Goal: Task Accomplishment & Management: Use online tool/utility

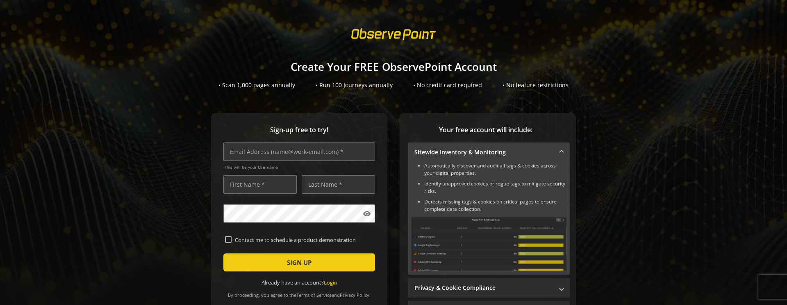
click at [387, 152] on div "Sign-up free to try! This will be your Username visibility Contact me to schedu…" at bounding box center [393, 241] width 767 height 256
click at [333, 153] on input "text" at bounding box center [299, 152] width 152 height 18
type input "[EMAIL_ADDRESS][DOMAIN_NAME]"
type input "cws"
type input "rider"
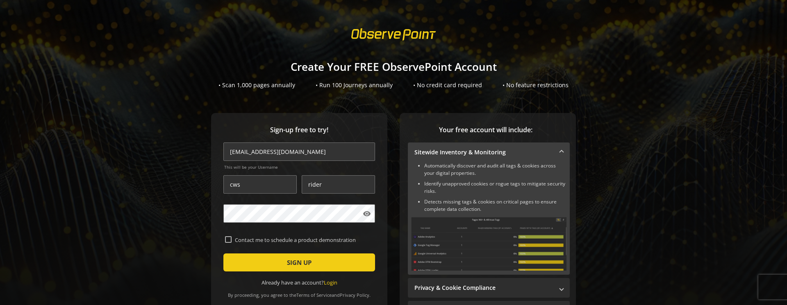
click at [225, 240] on input "Contact me to schedule a product demonstration" at bounding box center [228, 239] width 7 height 7
checkbox input "true"
click at [278, 268] on span "submit" at bounding box center [299, 263] width 152 height 20
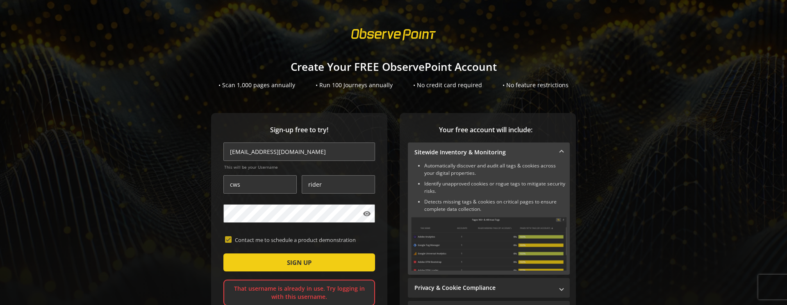
scroll to position [77, 0]
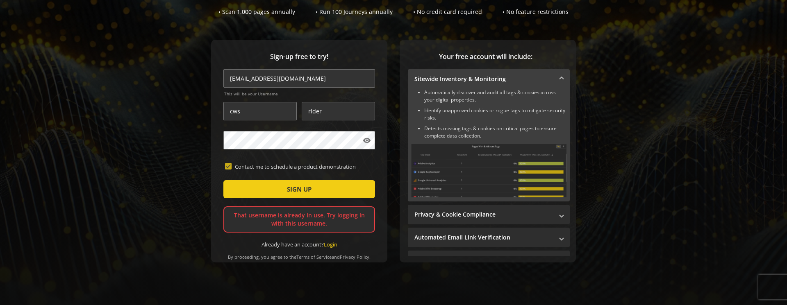
click at [327, 241] on link "Login" at bounding box center [331, 244] width 14 height 7
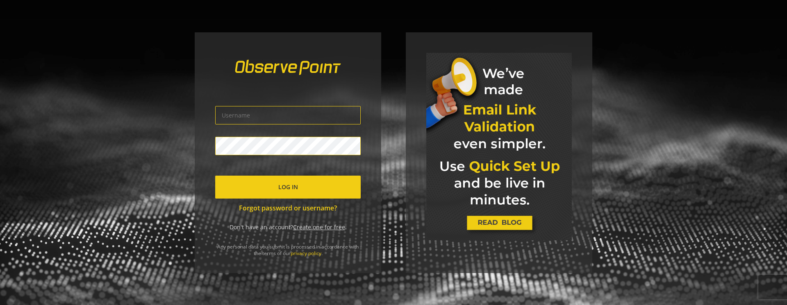
type input "[EMAIL_ADDRESS][DOMAIN_NAME]"
click at [241, 118] on input "[EMAIL_ADDRESS][DOMAIN_NAME]" at bounding box center [287, 115] width 145 height 18
click at [255, 186] on span "submit" at bounding box center [287, 187] width 145 height 20
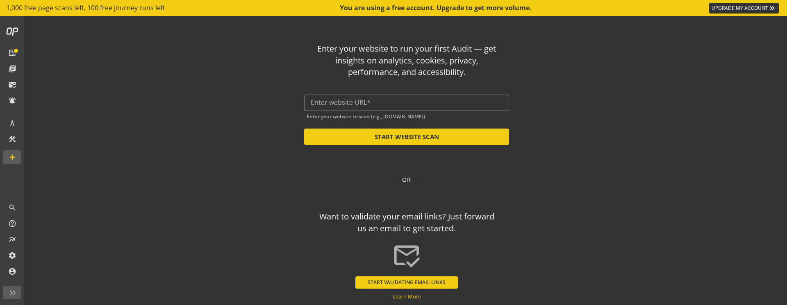
click at [407, 104] on input "text" at bounding box center [407, 103] width 192 height 8
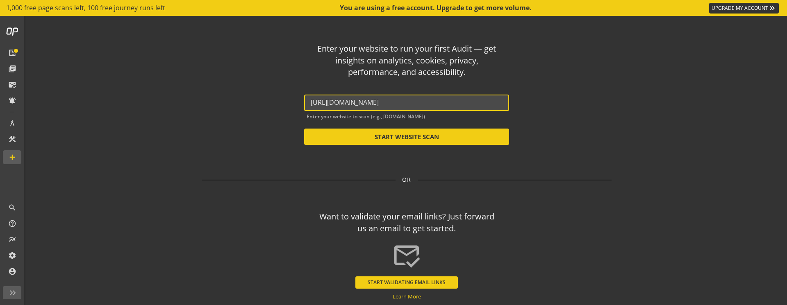
type input "[URL][DOMAIN_NAME]"
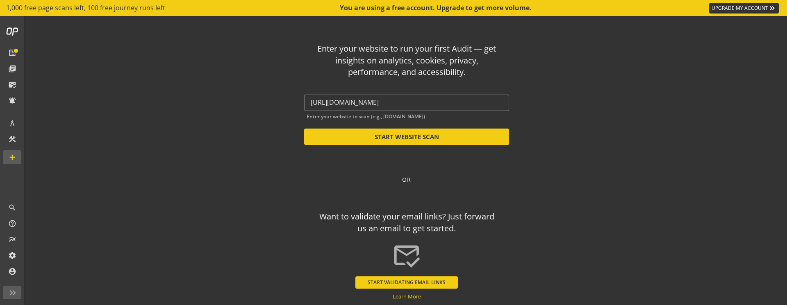
click at [428, 140] on button "START WEBSITE SCAN" at bounding box center [406, 137] width 205 height 16
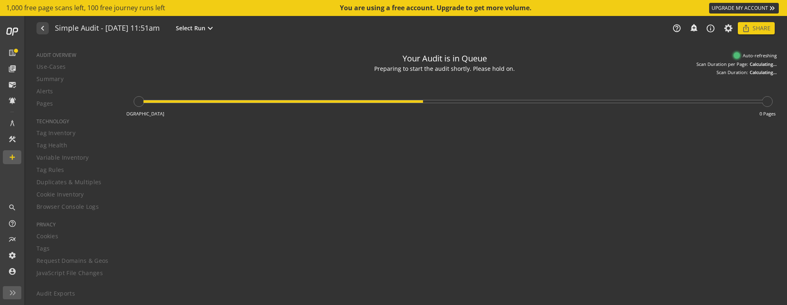
type textarea "Notes can include: -a description of what this audit is validating -changes in …"
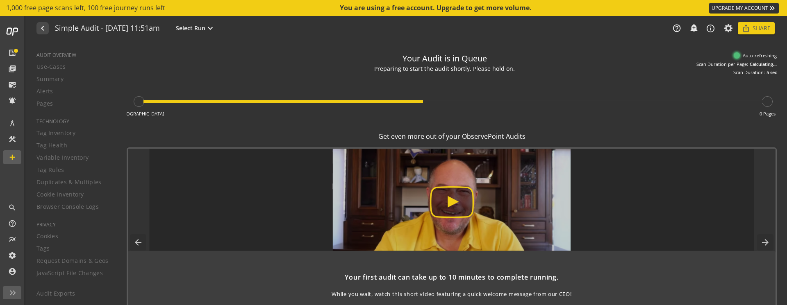
scroll to position [27, 0]
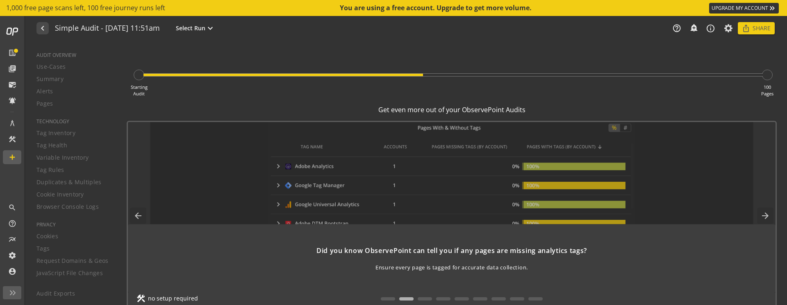
click at [143, 217] on mat-icon "arrow_back" at bounding box center [138, 216] width 16 height 16
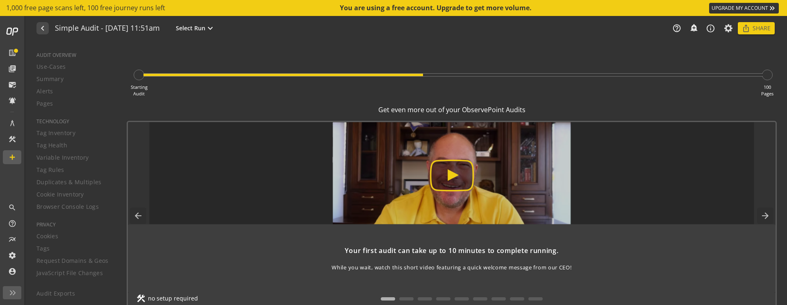
click at [136, 215] on mat-icon "arrow_back" at bounding box center [138, 216] width 16 height 16
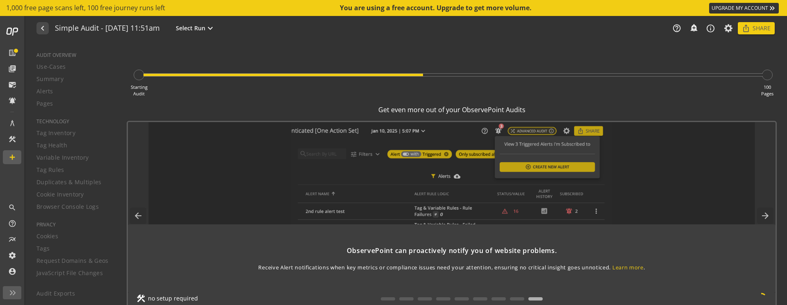
click at [136, 215] on mat-icon "arrow_back" at bounding box center [138, 216] width 16 height 16
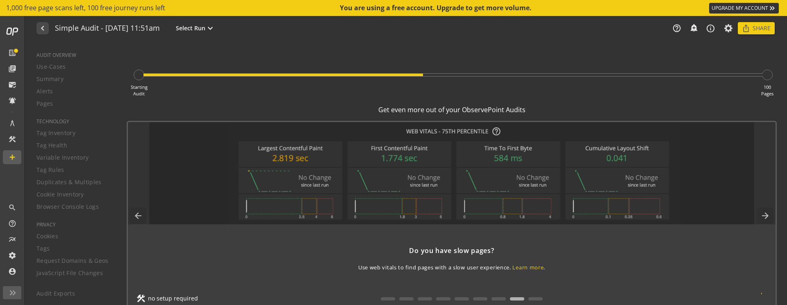
scroll to position [0, 0]
